Goal: Communication & Community: Answer question/provide support

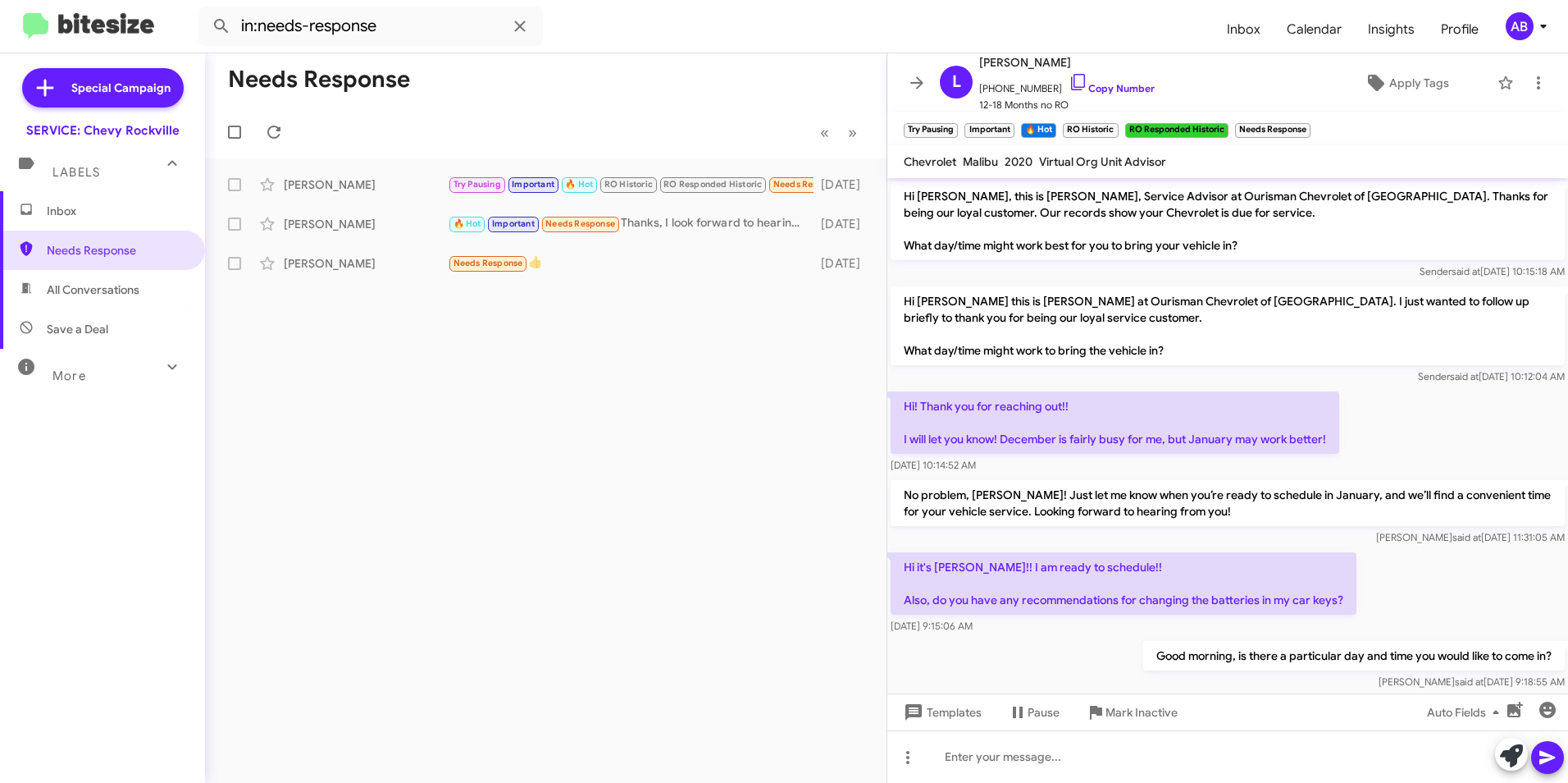
scroll to position [1879, 0]
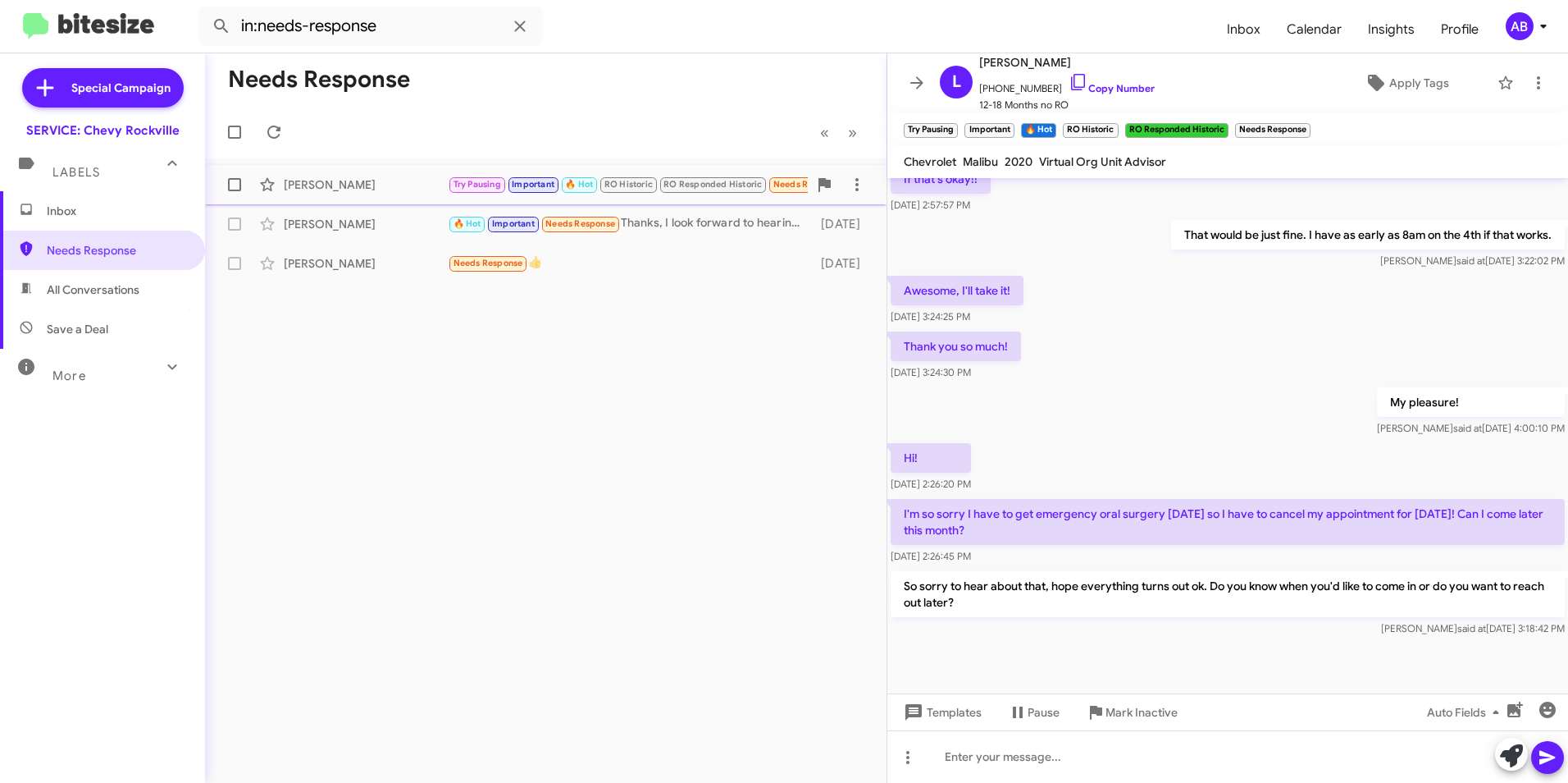
click at [302, 188] on div "[PERSON_NAME]" at bounding box center [366, 184] width 164 height 16
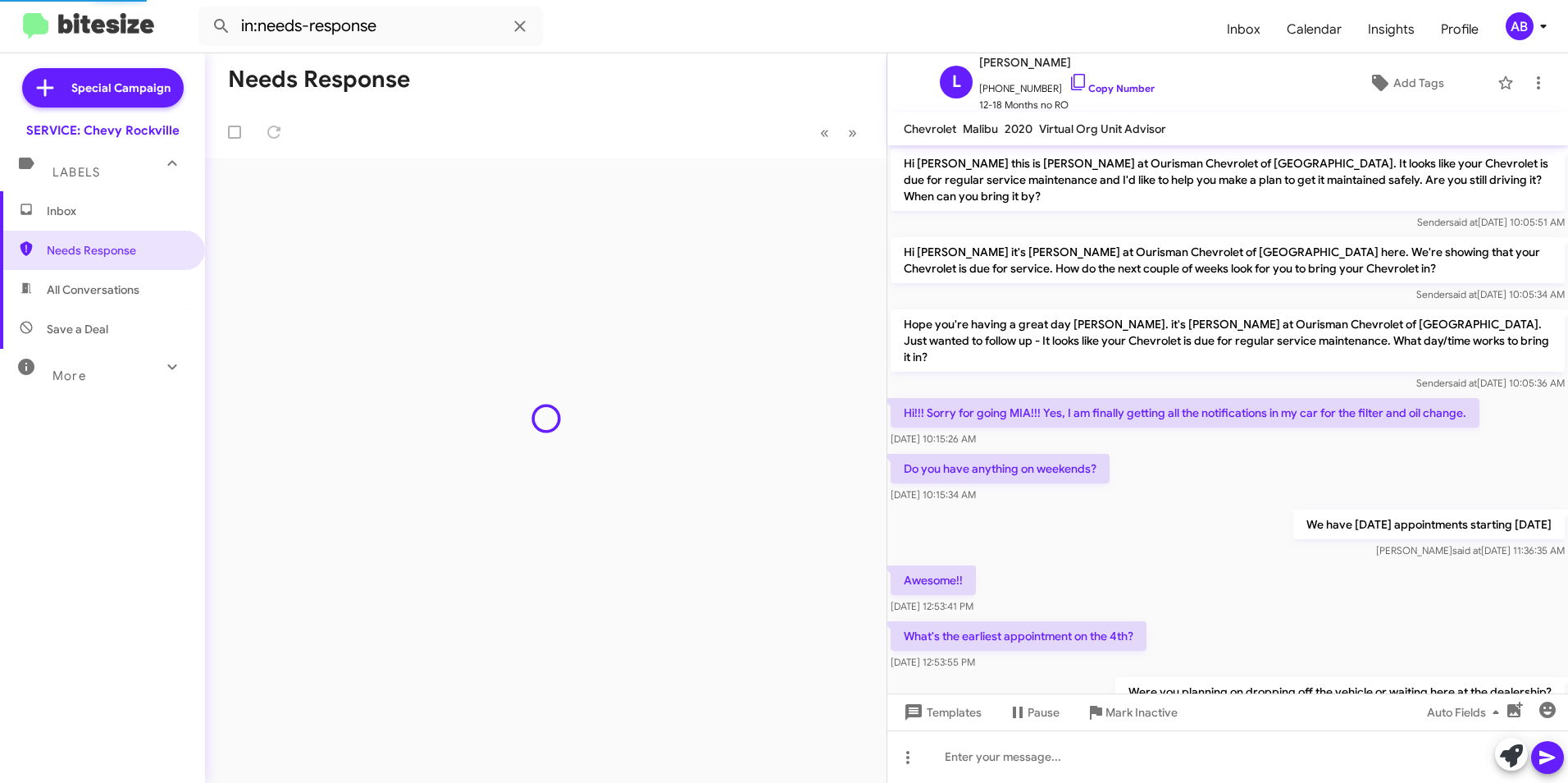
scroll to position [748, 0]
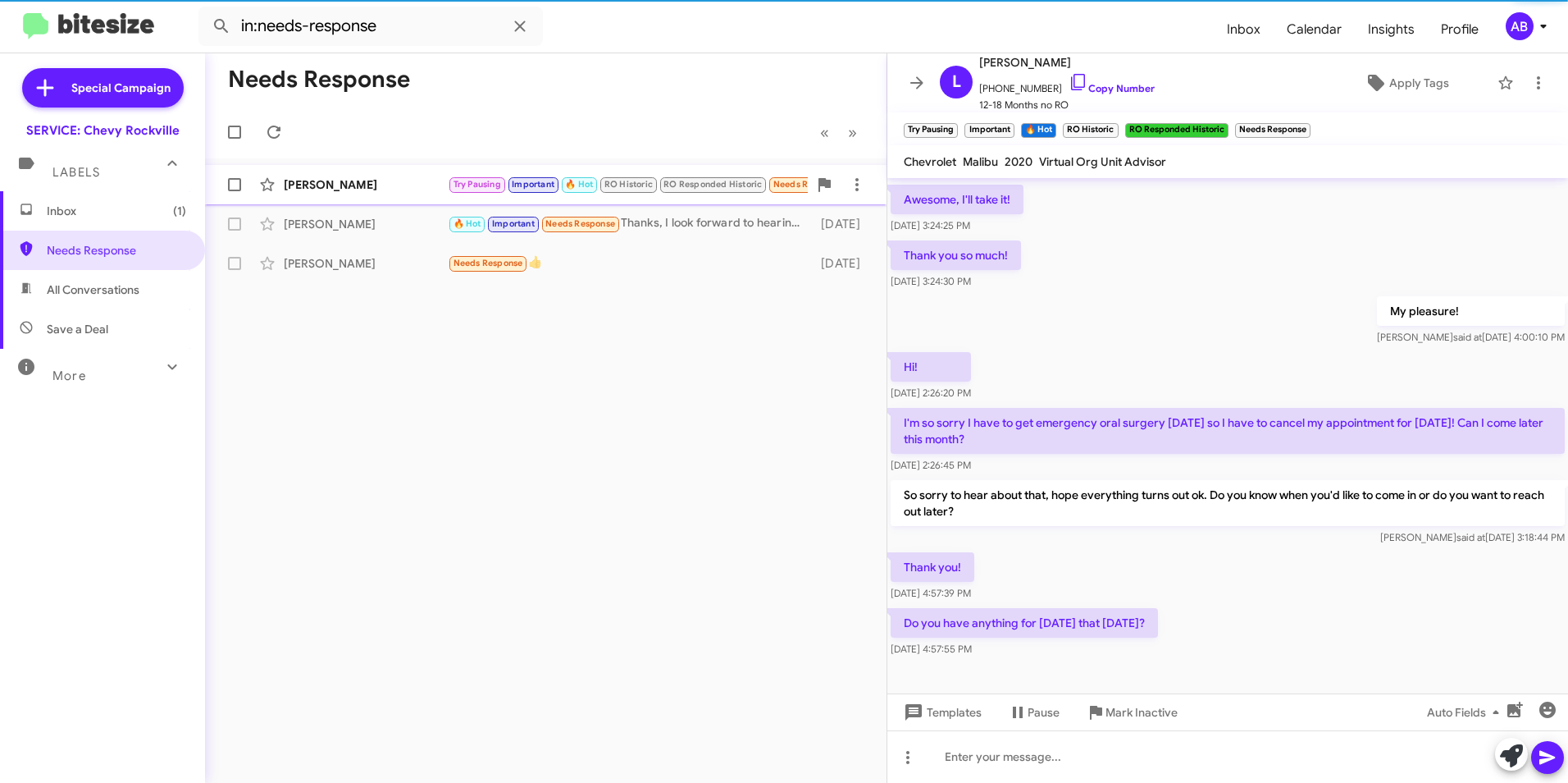
click at [302, 189] on div "[PERSON_NAME]" at bounding box center [366, 184] width 164 height 16
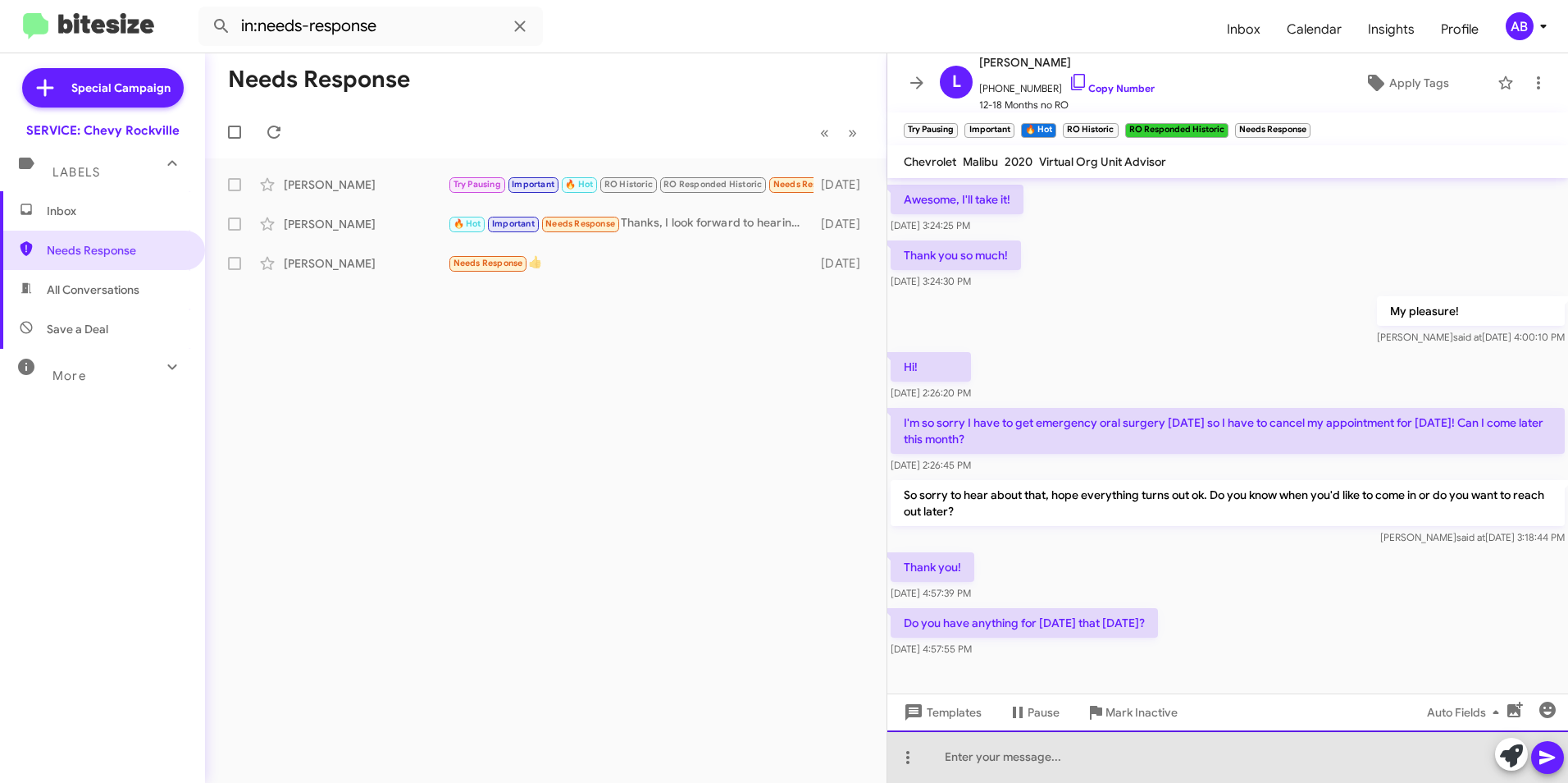
click at [1025, 763] on div at bounding box center [1228, 757] width 680 height 53
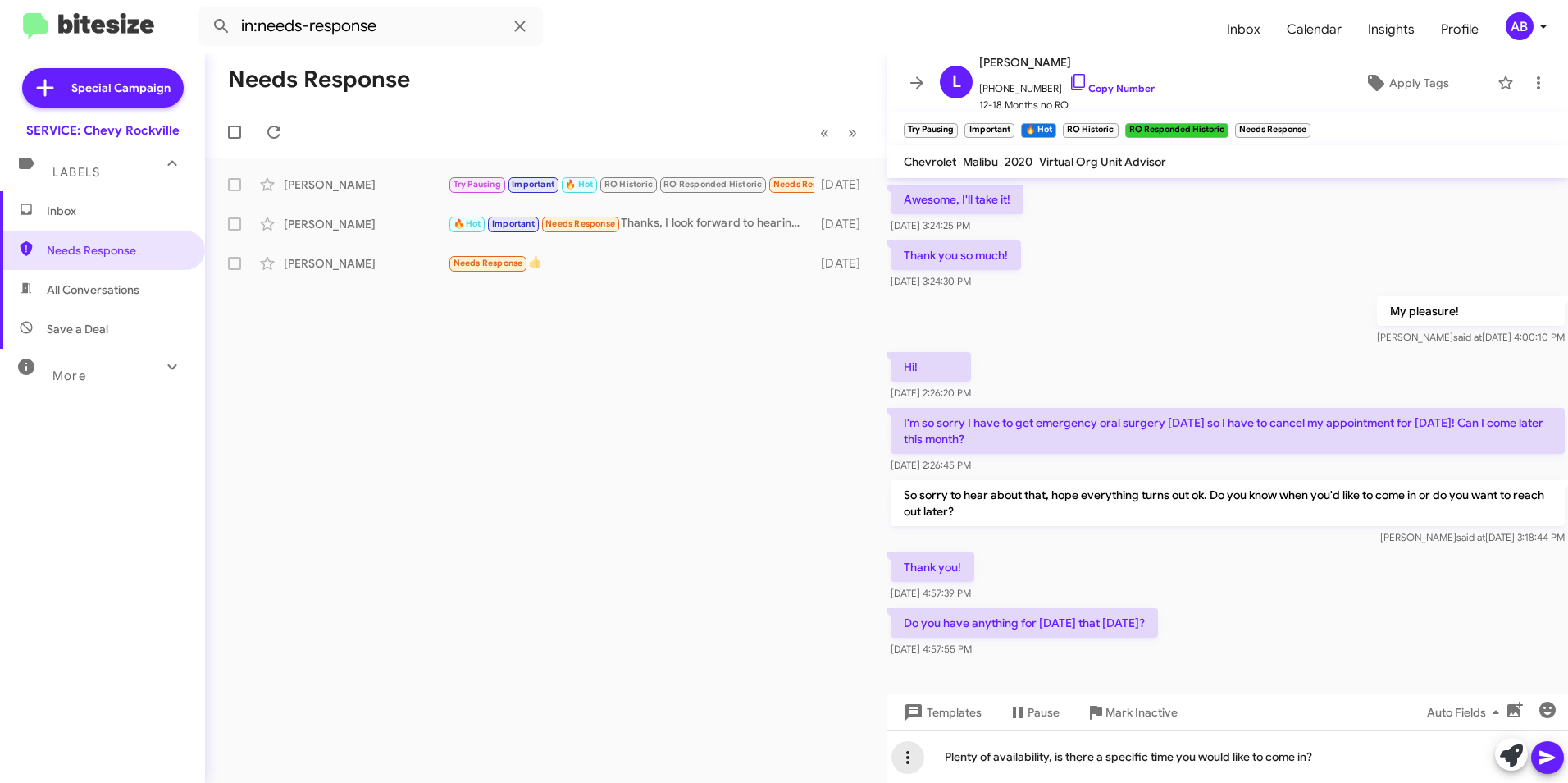
click at [906, 764] on icon at bounding box center [907, 757] width 20 height 20
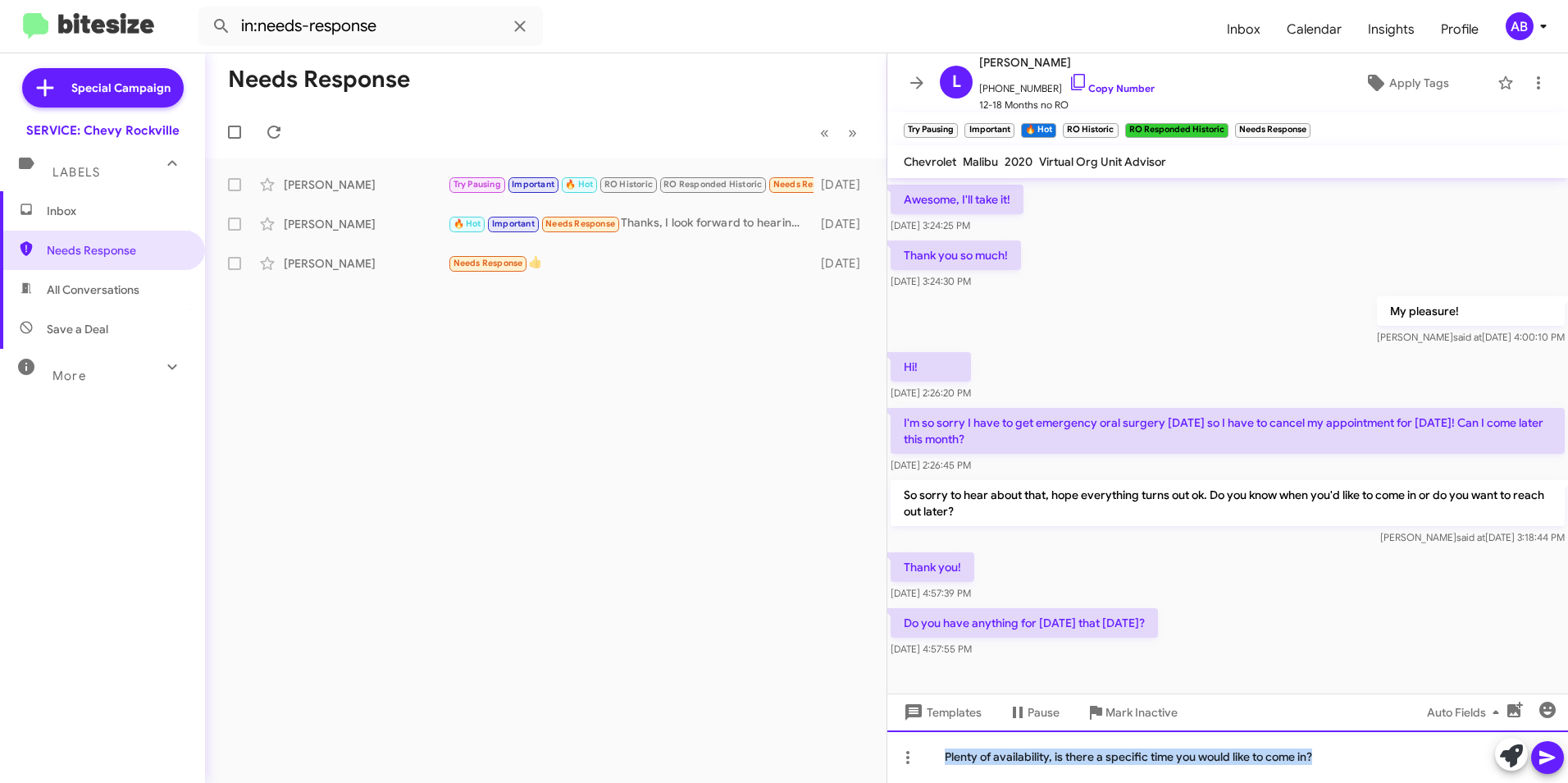
drag, startPoint x: 1375, startPoint y: 751, endPoint x: 820, endPoint y: 732, distance: 555.3
click at [820, 732] on div "Needs Response « Previous » Next Liz Homick Try Pausing Important 🔥 Hot RO Hist…" at bounding box center [886, 418] width 1363 height 729
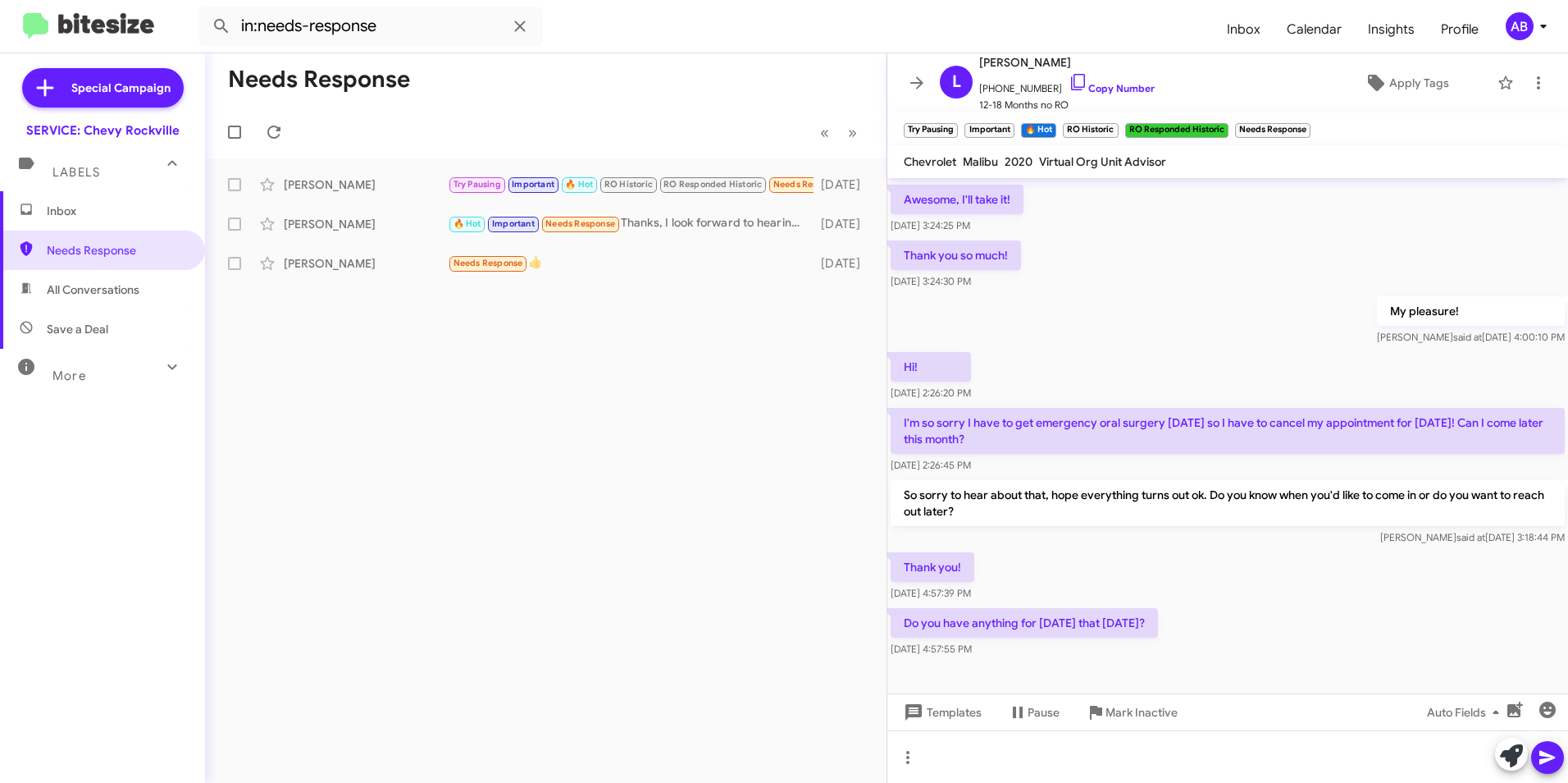
click at [601, 455] on div "Needs Response « Previous » Next Liz Homick Try Pausing Important 🔥 Hot RO Hist…" at bounding box center [545, 418] width 681 height 729
click at [863, 200] on button at bounding box center [857, 184] width 32 height 32
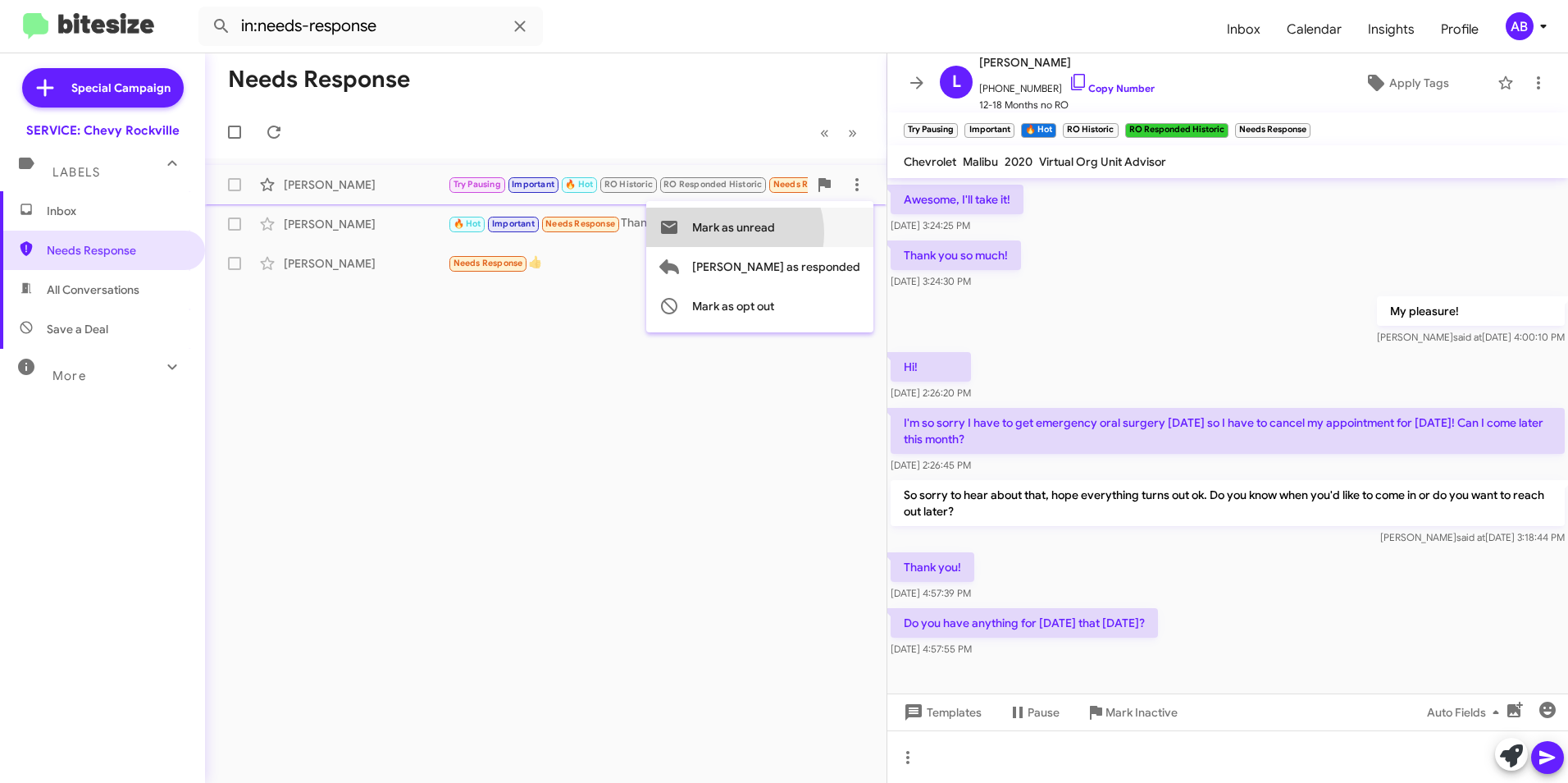
click at [775, 233] on span "Mark as unread" at bounding box center [733, 227] width 83 height 39
